Goal: Information Seeking & Learning: Learn about a topic

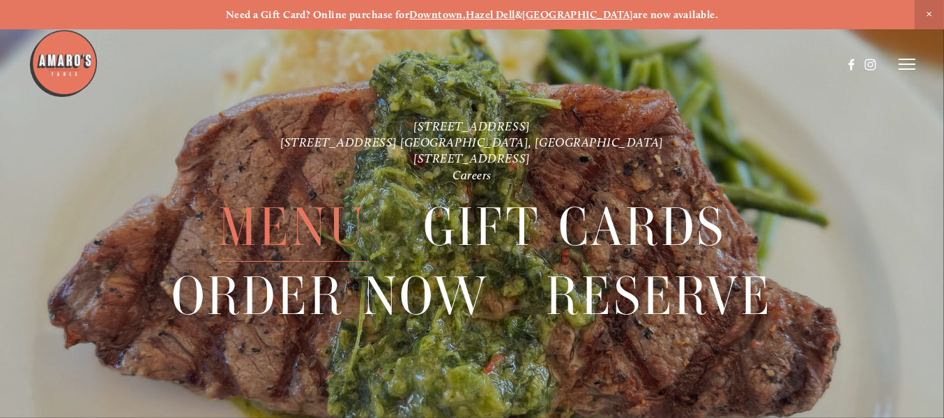
click at [282, 217] on span "Menu" at bounding box center [292, 226] width 148 height 69
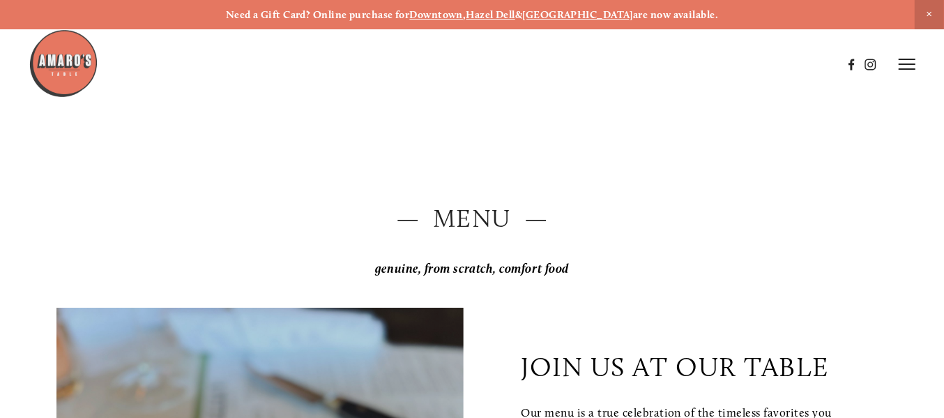
click at [516, 10] on strong "Hazel Dell" at bounding box center [490, 14] width 49 height 13
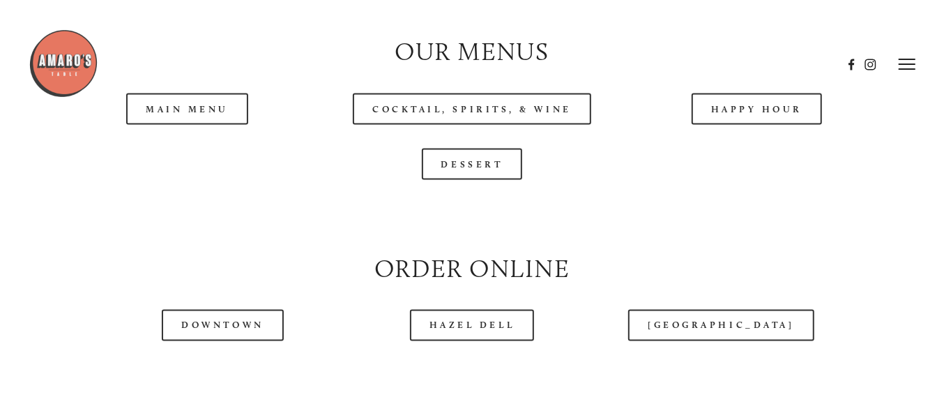
scroll to position [1324, 0]
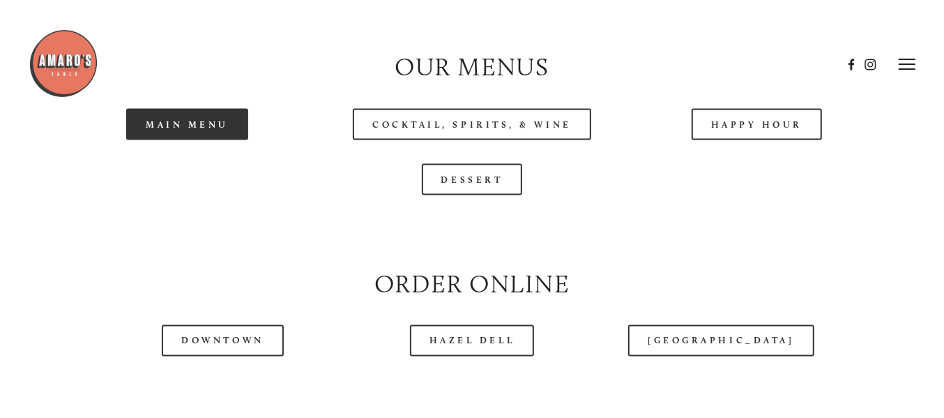
click at [181, 140] on link "Main Menu" at bounding box center [187, 124] width 122 height 31
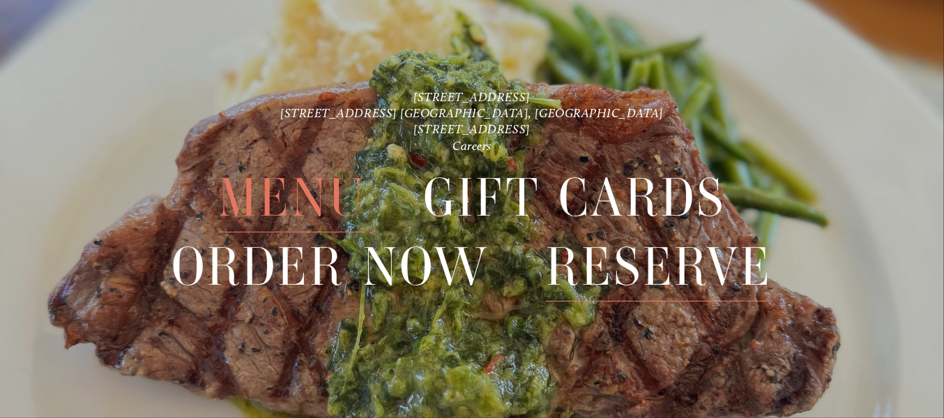
scroll to position [2987, 0]
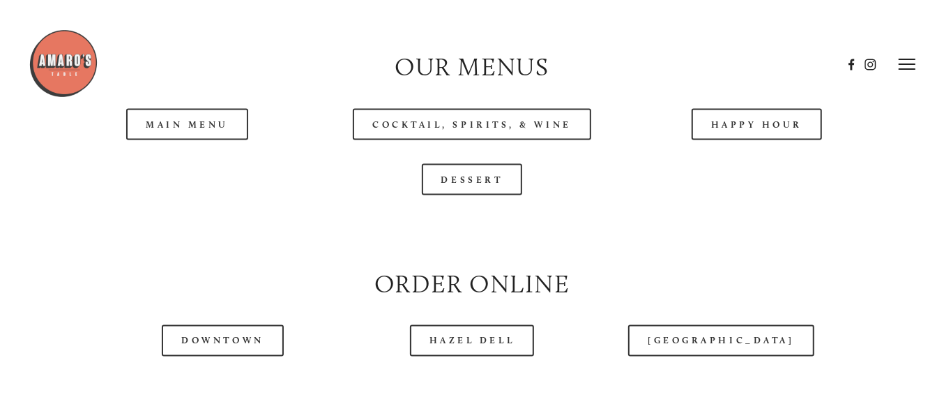
scroll to position [1324, 0]
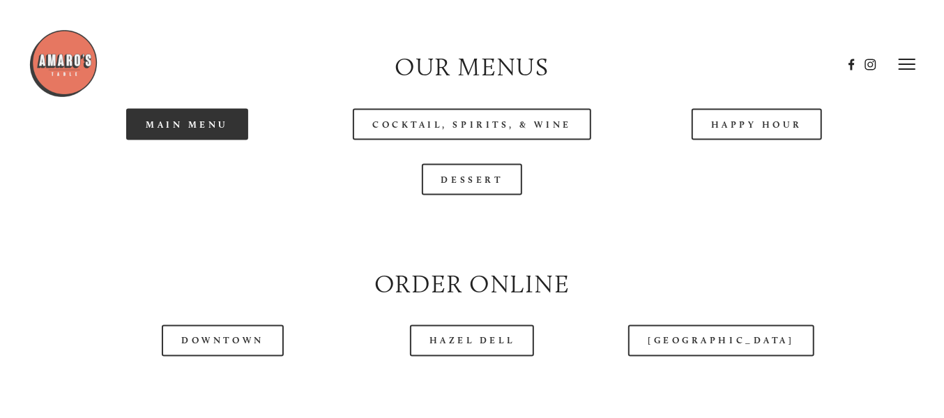
click at [181, 140] on link "Main Menu" at bounding box center [187, 124] width 122 height 31
